Goal: Information Seeking & Learning: Learn about a topic

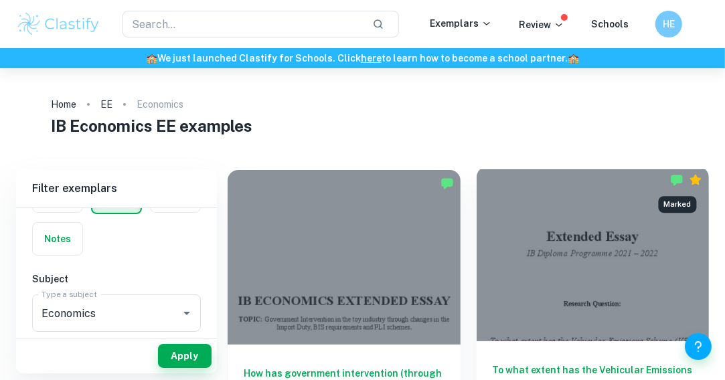
click at [676, 177] on img "Marked" at bounding box center [676, 179] width 13 height 13
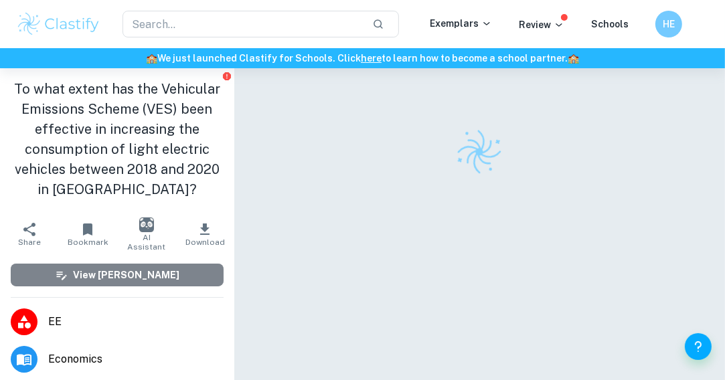
click at [104, 285] on button "View [PERSON_NAME]" at bounding box center [117, 275] width 213 height 23
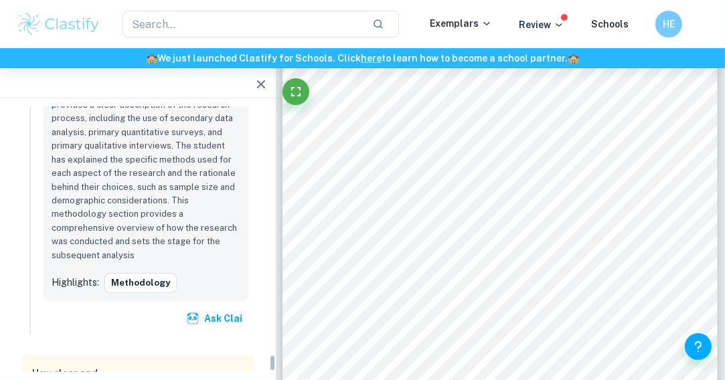
scroll to position [4678, 0]
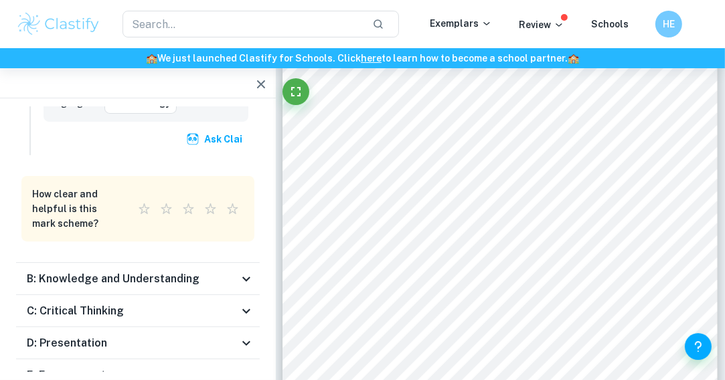
click at [170, 271] on h6 "B: Knowledge and Understanding" at bounding box center [113, 279] width 173 height 16
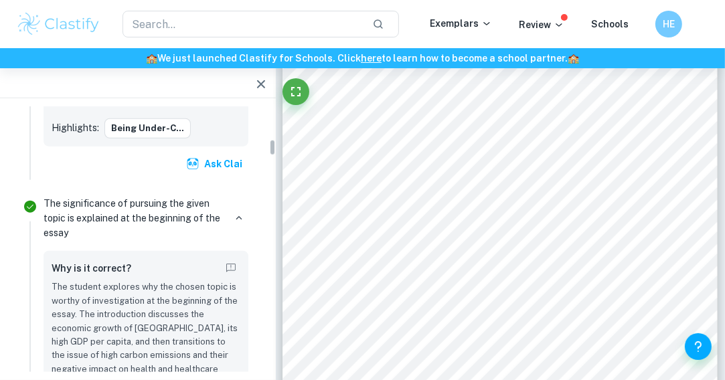
scroll to position [0, 0]
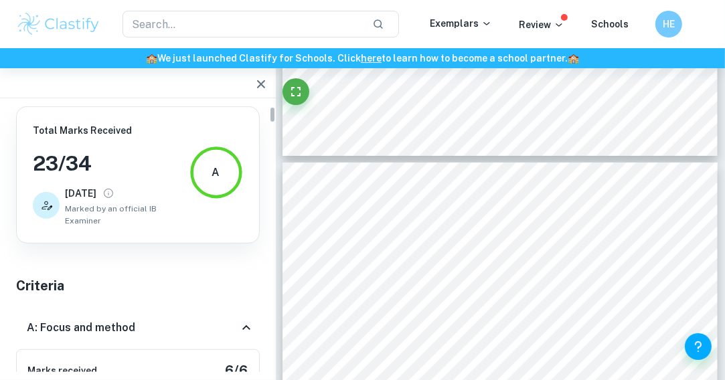
type input "7"
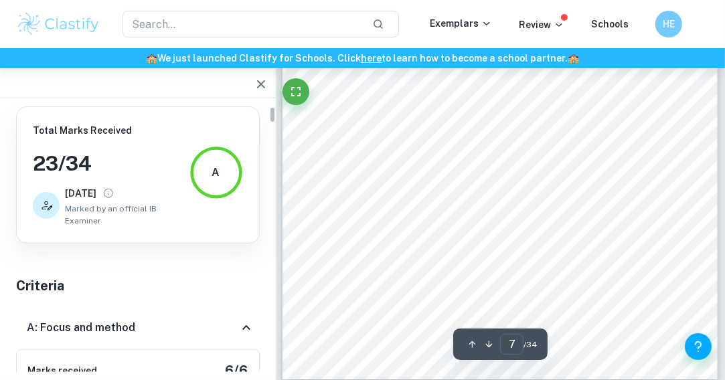
scroll to position [3991, 0]
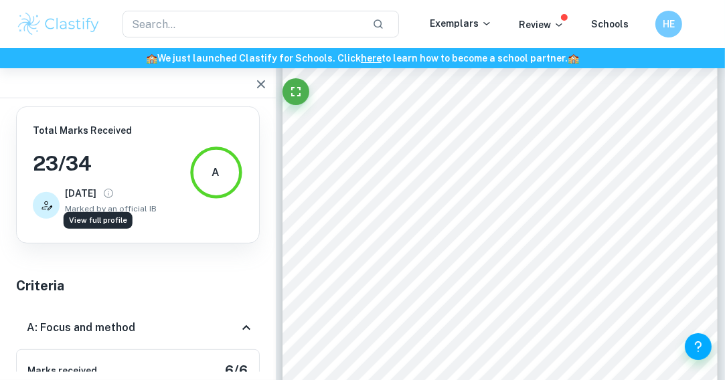
click at [102, 191] on icon "View full profile" at bounding box center [108, 194] width 12 height 12
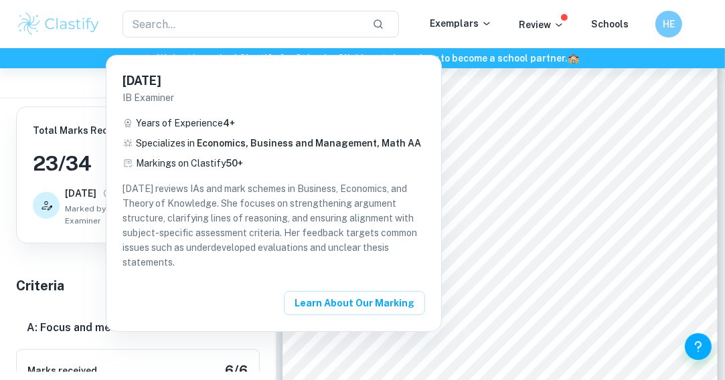
click at [530, 200] on div at bounding box center [362, 190] width 725 height 380
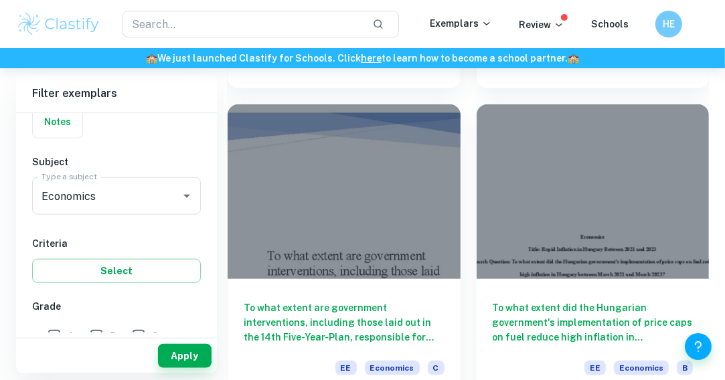
scroll to position [995, 0]
